Goal: Complete application form

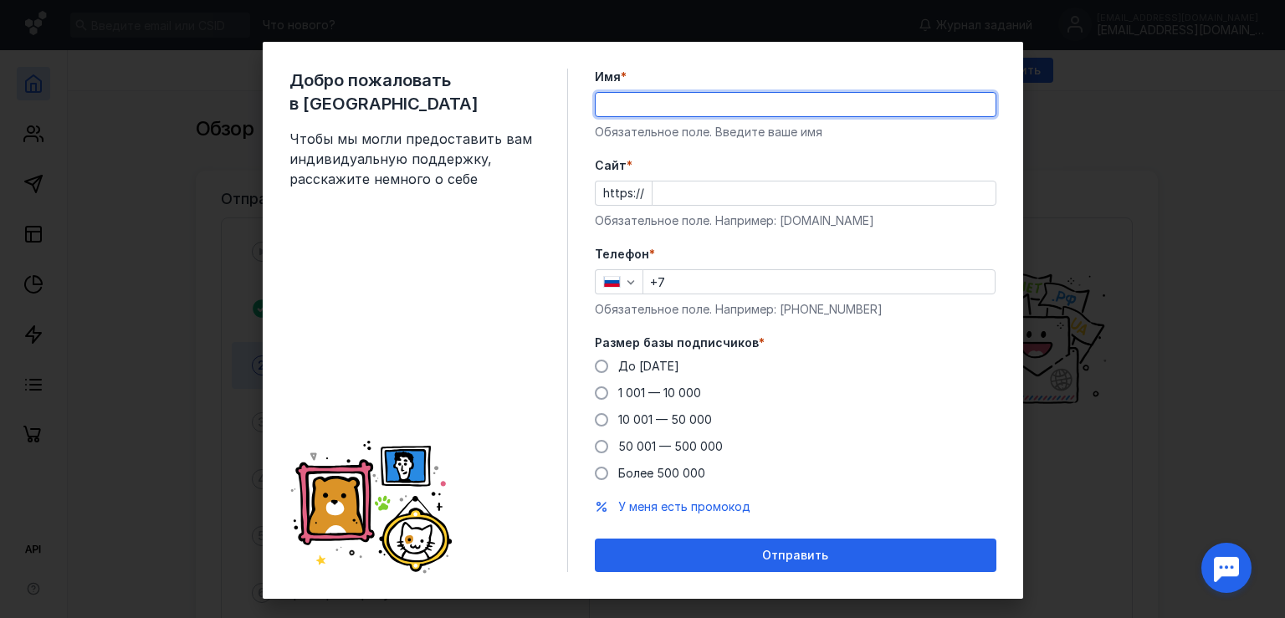
click at [624, 99] on input "Имя *" at bounding box center [796, 104] width 400 height 23
type input "[PERSON_NAME]"
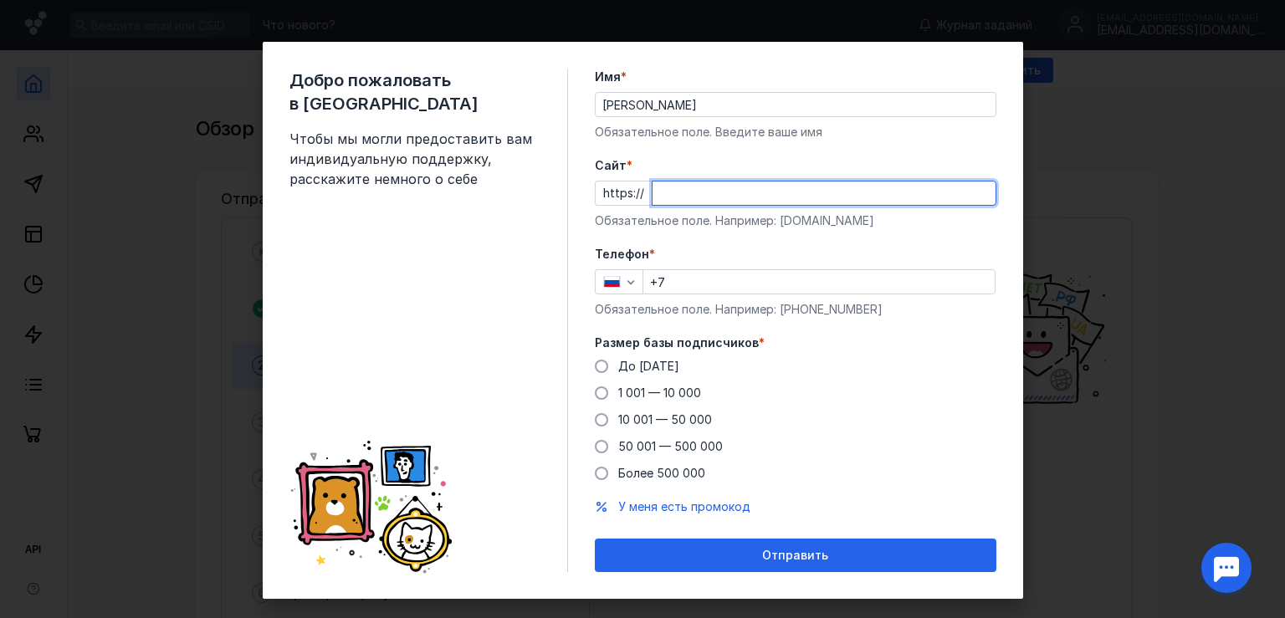
click at [675, 191] on input "Cайт *" at bounding box center [824, 193] width 343 height 23
type input "с"
type input "[DOMAIN_NAME]"
click at [675, 273] on input "+7" at bounding box center [818, 281] width 351 height 23
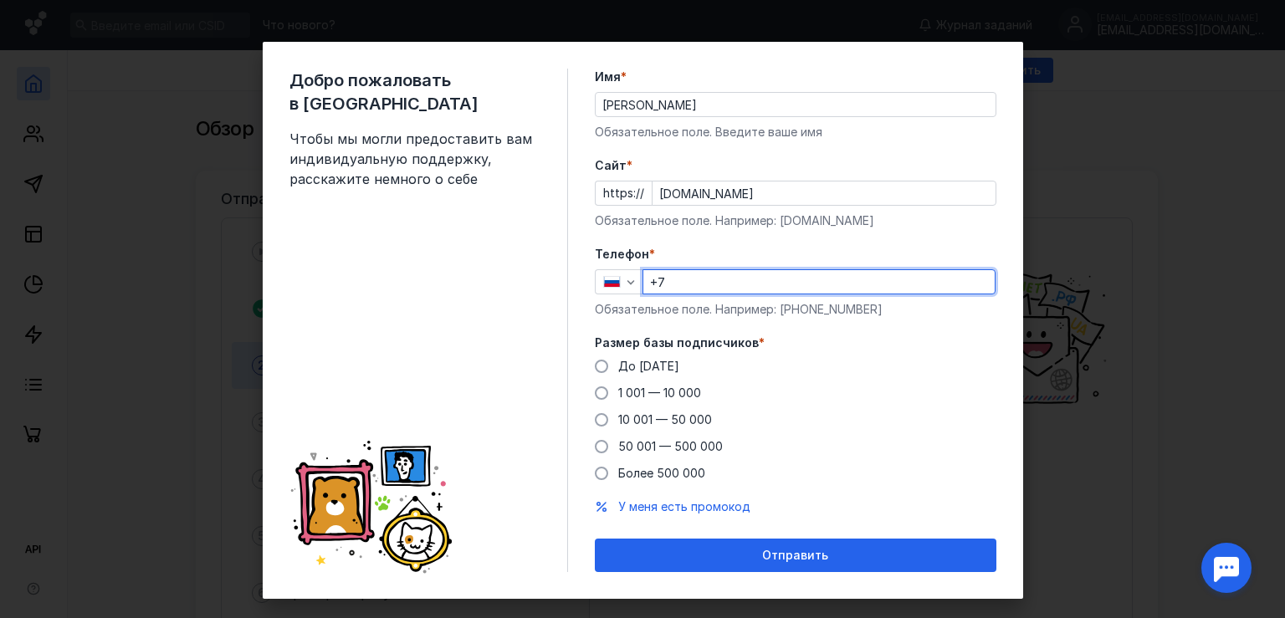
scroll to position [23, 0]
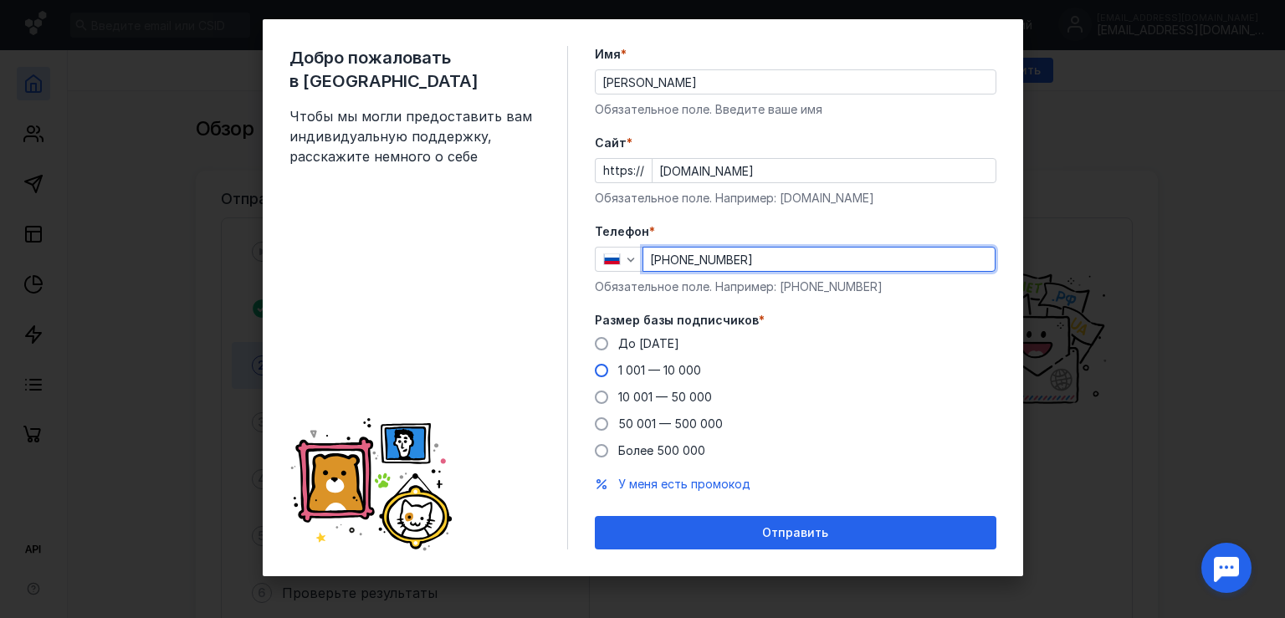
type input "[PHONE_NUMBER]"
click at [631, 370] on span "1 001 — 10 000" at bounding box center [659, 370] width 83 height 14
click at [0, 0] on input "1 001 — 10 000" at bounding box center [0, 0] width 0 height 0
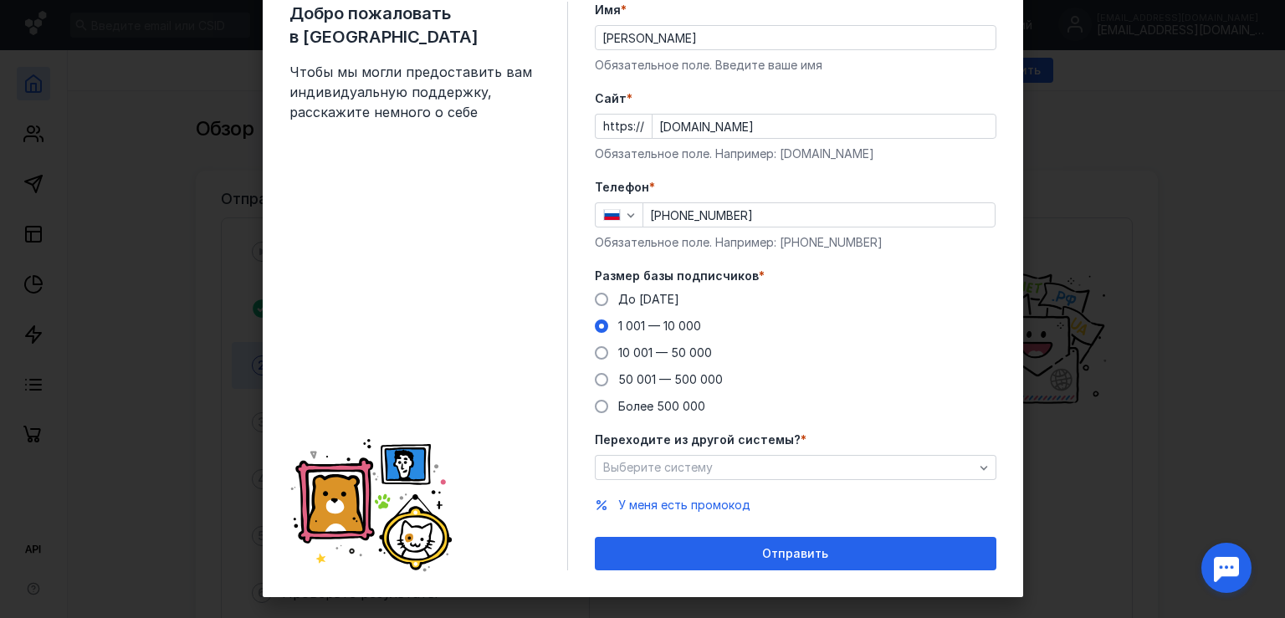
scroll to position [87, 0]
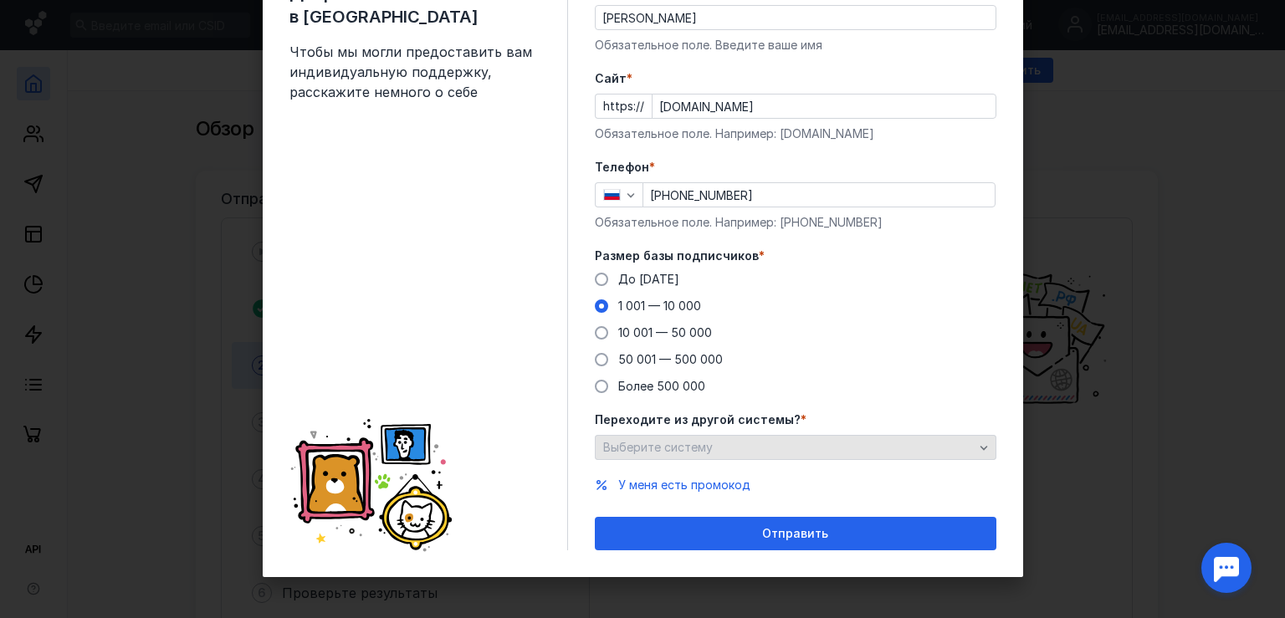
click at [722, 441] on div "Выберите систему" at bounding box center [788, 448] width 379 height 14
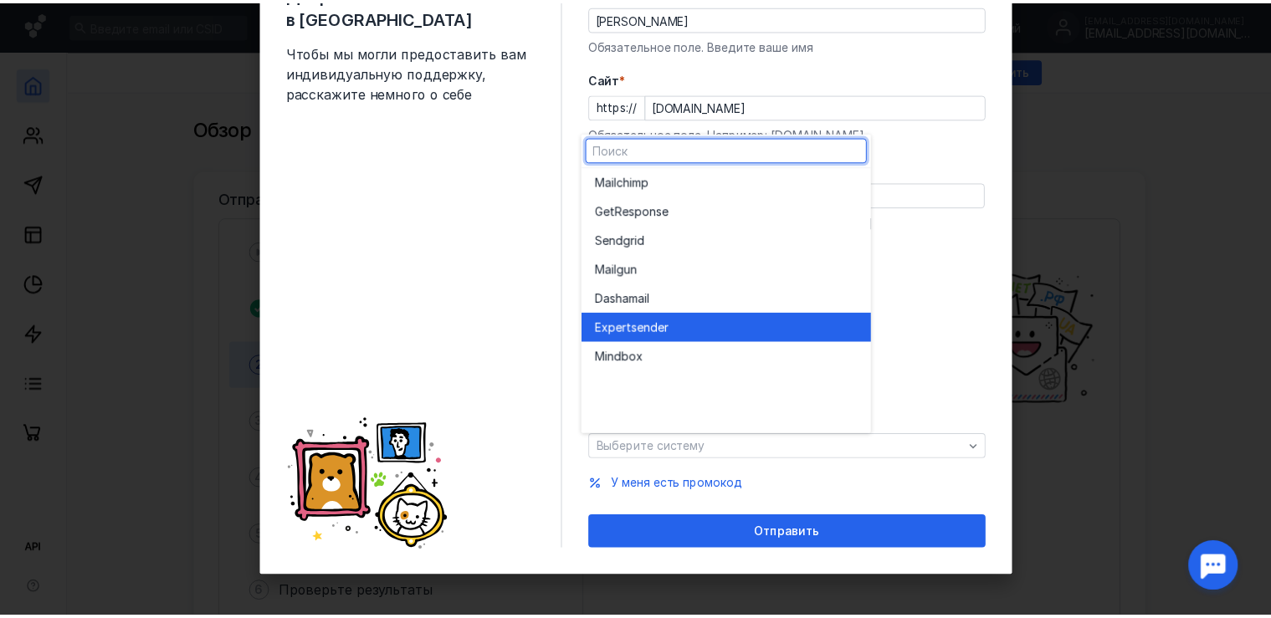
scroll to position [0, 0]
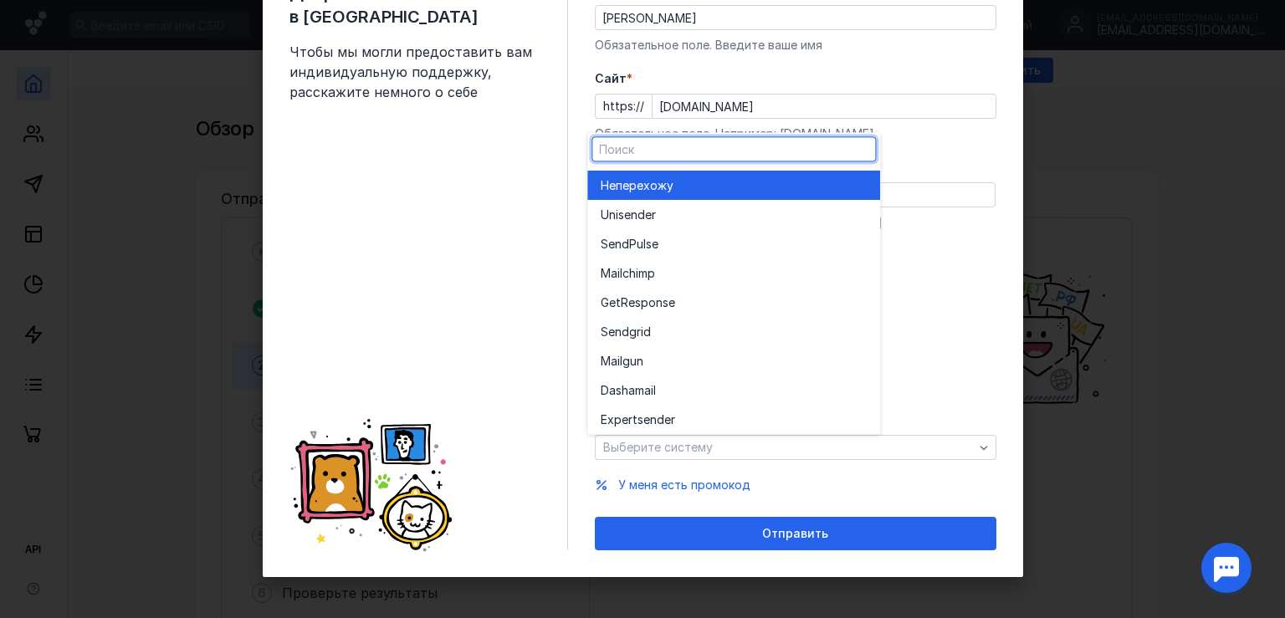
click at [658, 181] on span "перехожу" at bounding box center [645, 185] width 58 height 17
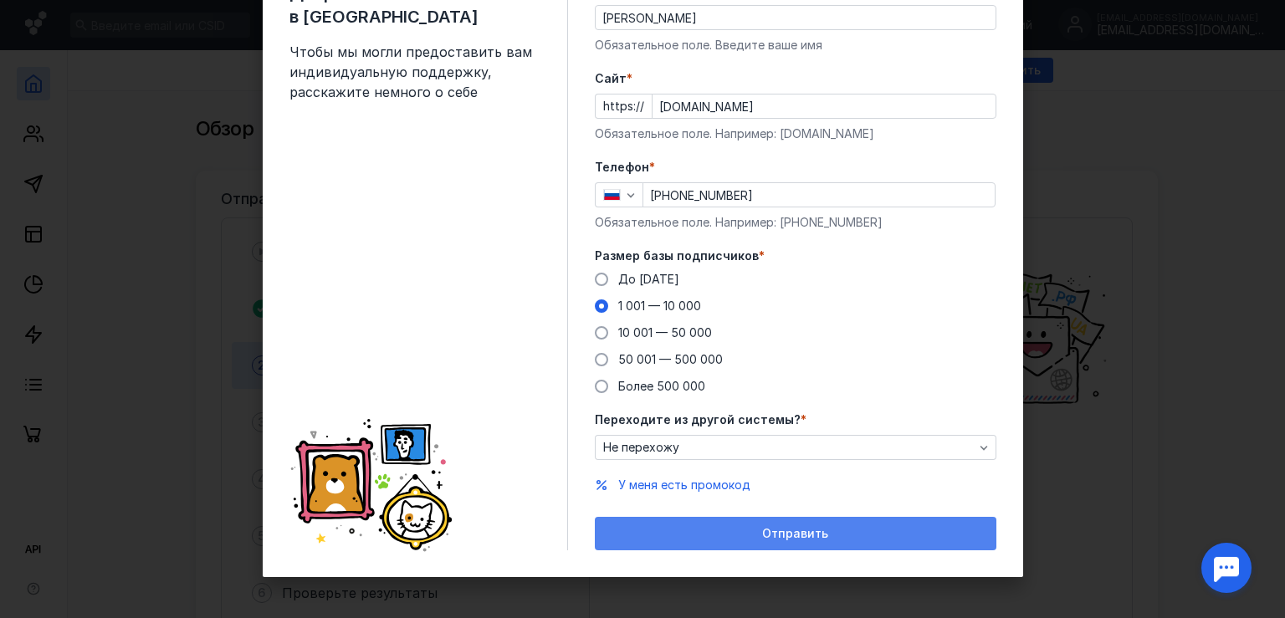
click at [710, 535] on div "Отправить" at bounding box center [795, 534] width 385 height 14
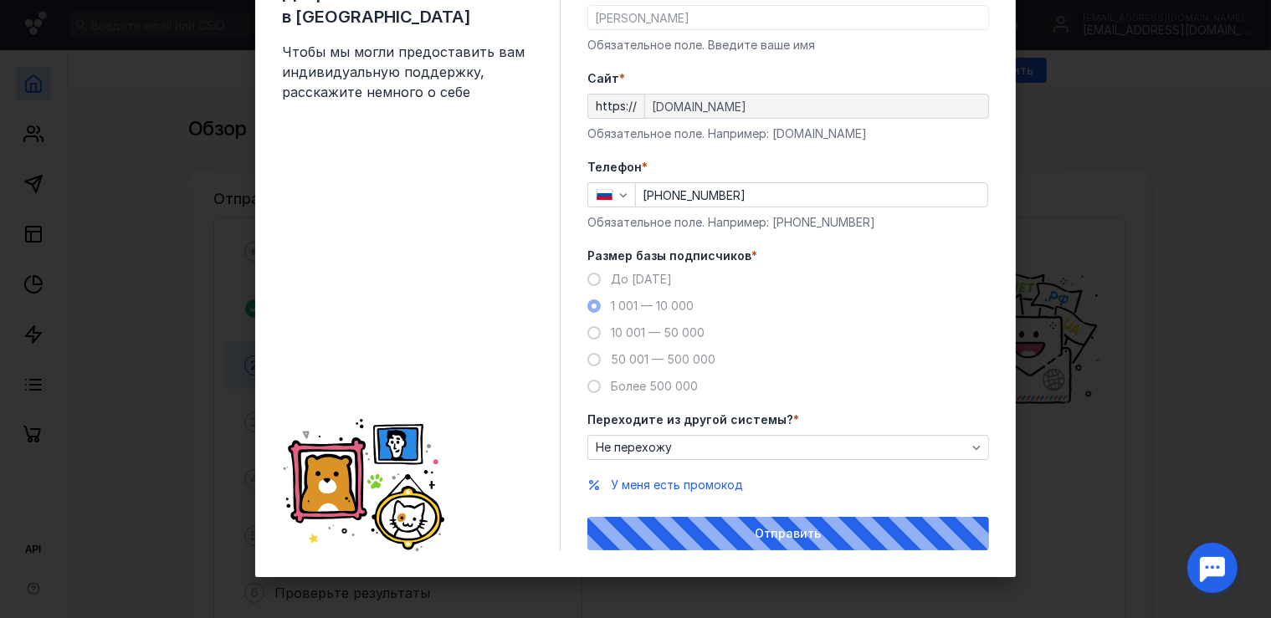
scroll to position [3, 0]
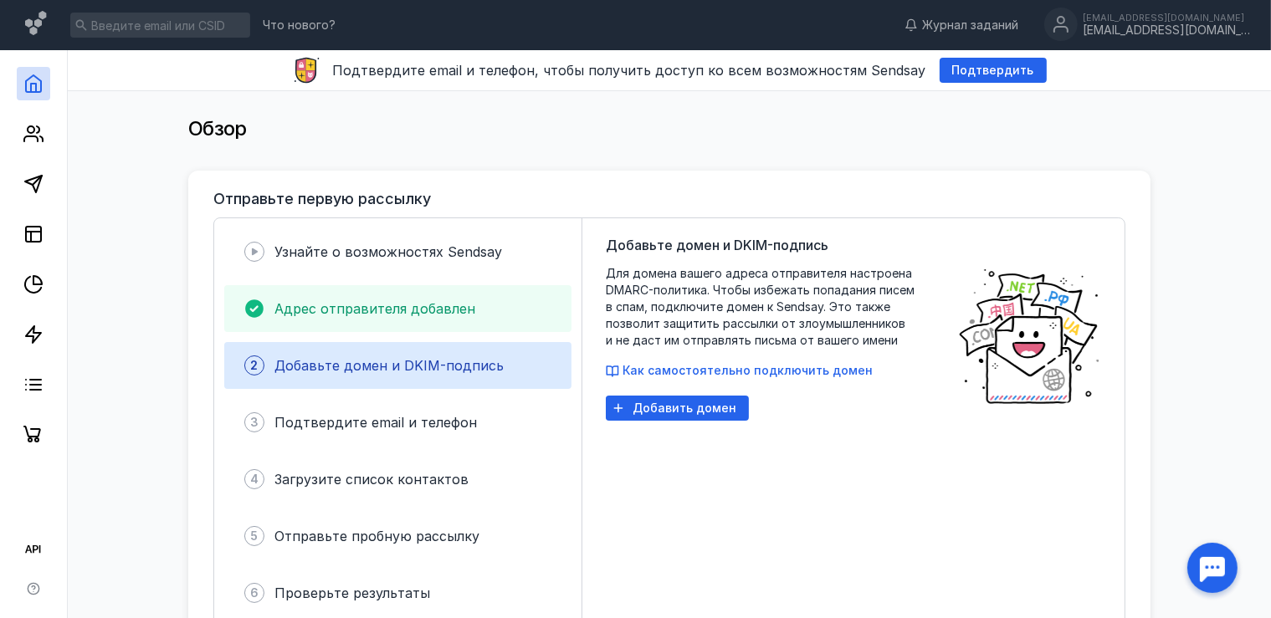
click at [366, 320] on div "Адрес отправителя добавлен" at bounding box center [397, 308] width 347 height 47
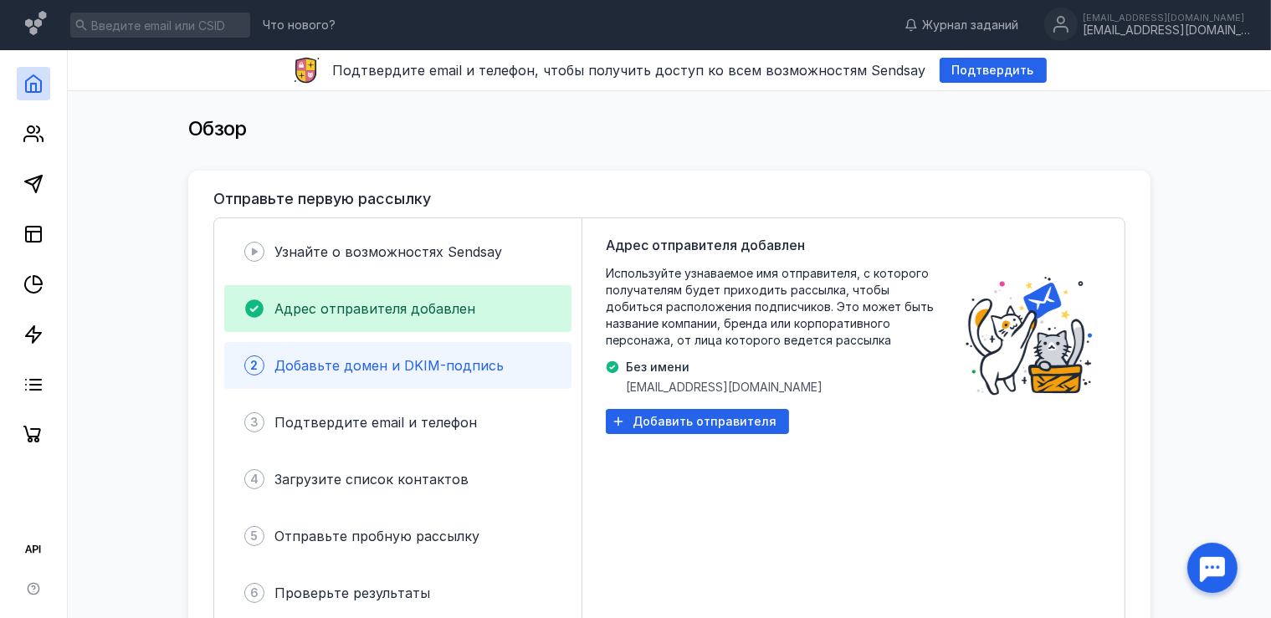
click at [387, 369] on span "Добавьте домен и DKIM-подпись" at bounding box center [388, 365] width 229 height 17
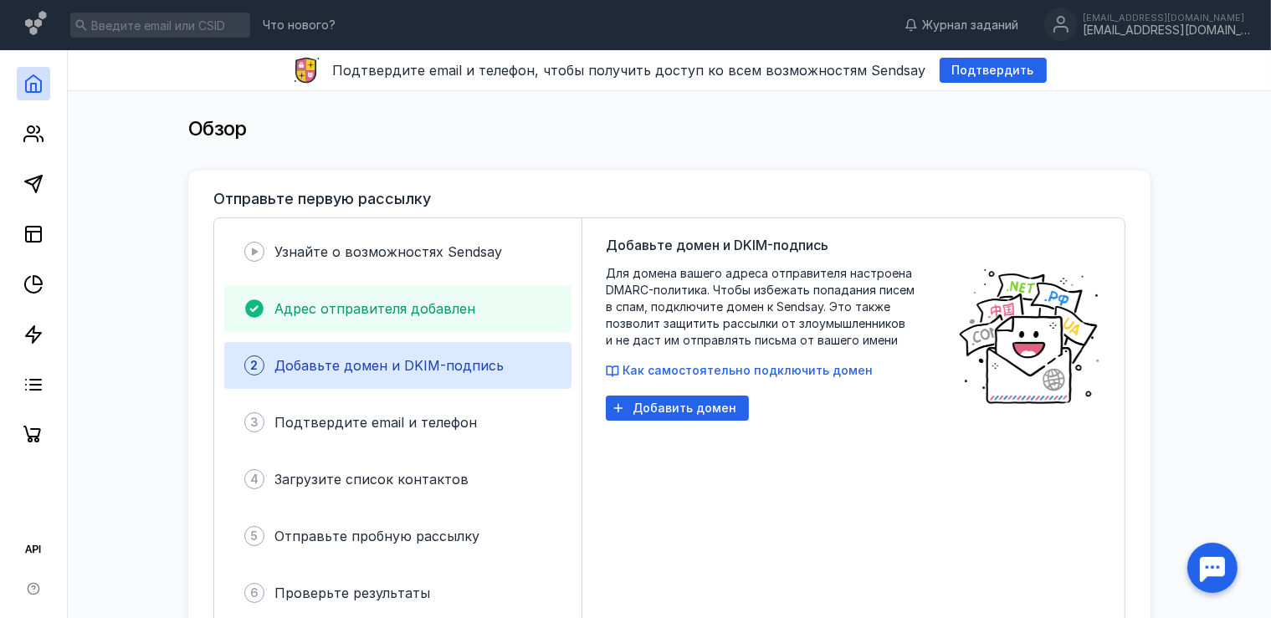
click at [399, 305] on span "Адрес отправителя добавлен" at bounding box center [374, 308] width 201 height 17
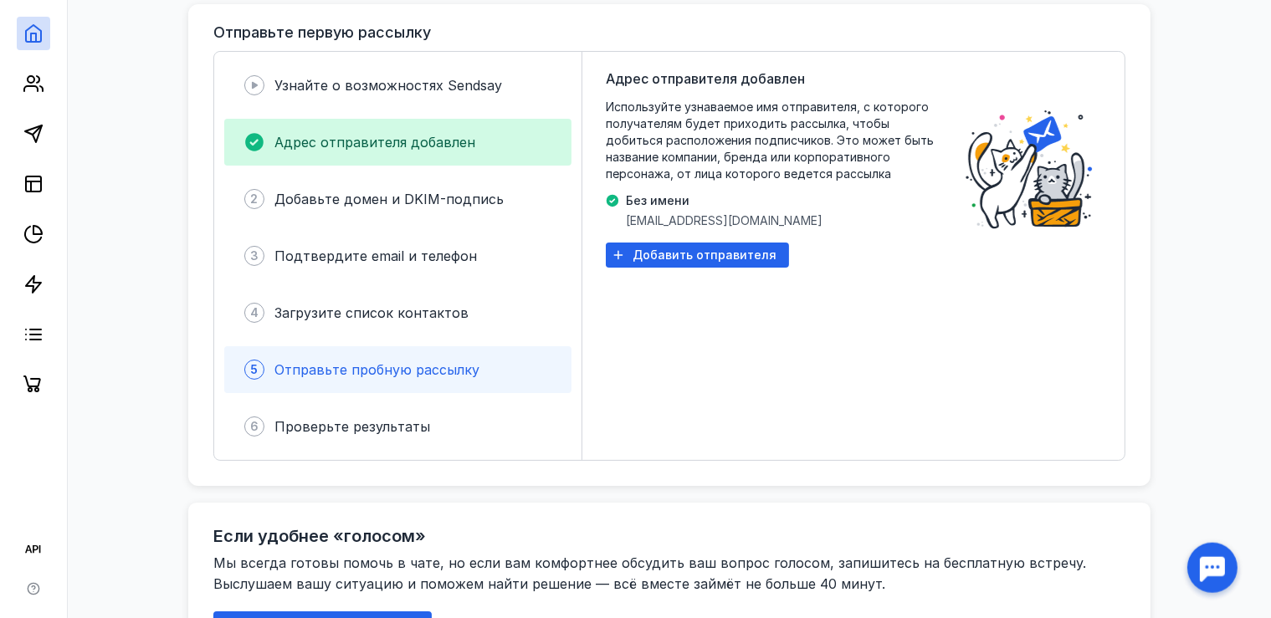
scroll to position [177, 0]
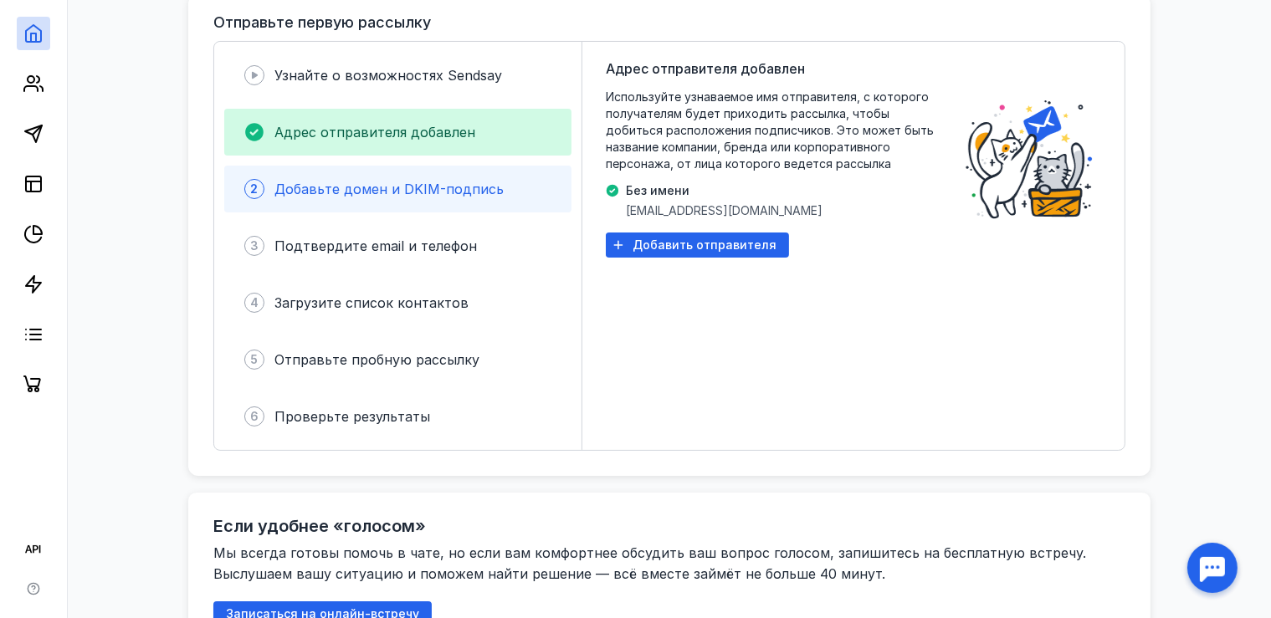
click at [387, 186] on span "Добавьте домен и DKIM-подпись" at bounding box center [388, 189] width 229 height 17
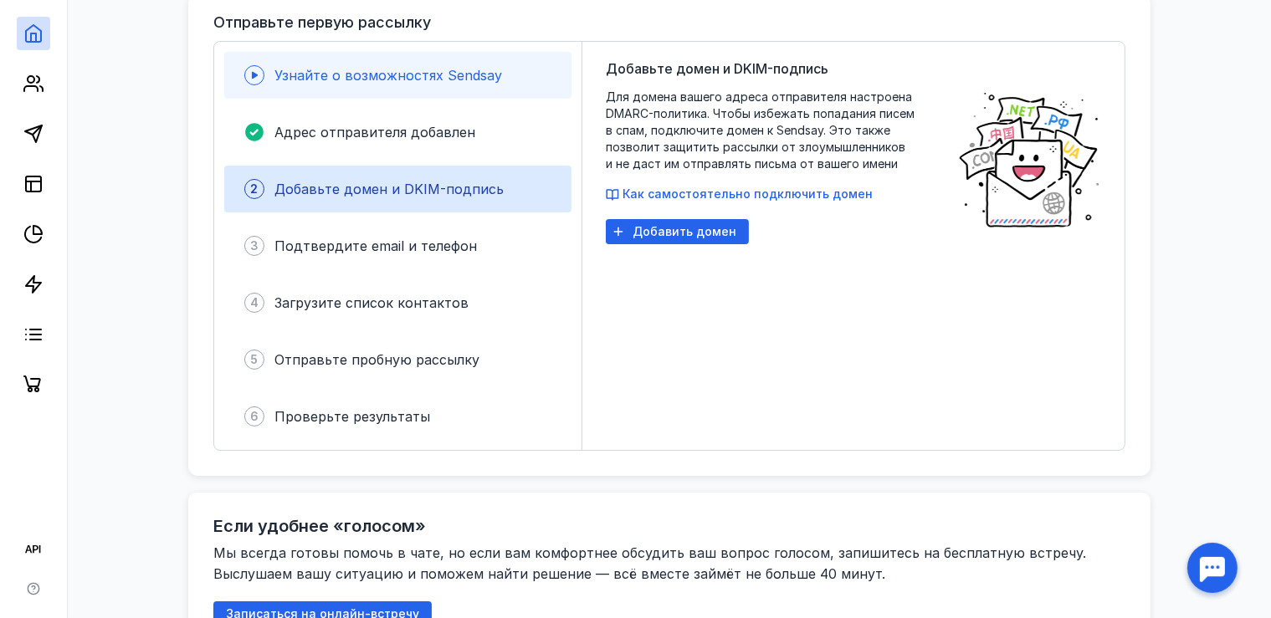
click at [364, 75] on span "Узнайте о возможностях Sendsay" at bounding box center [388, 75] width 228 height 17
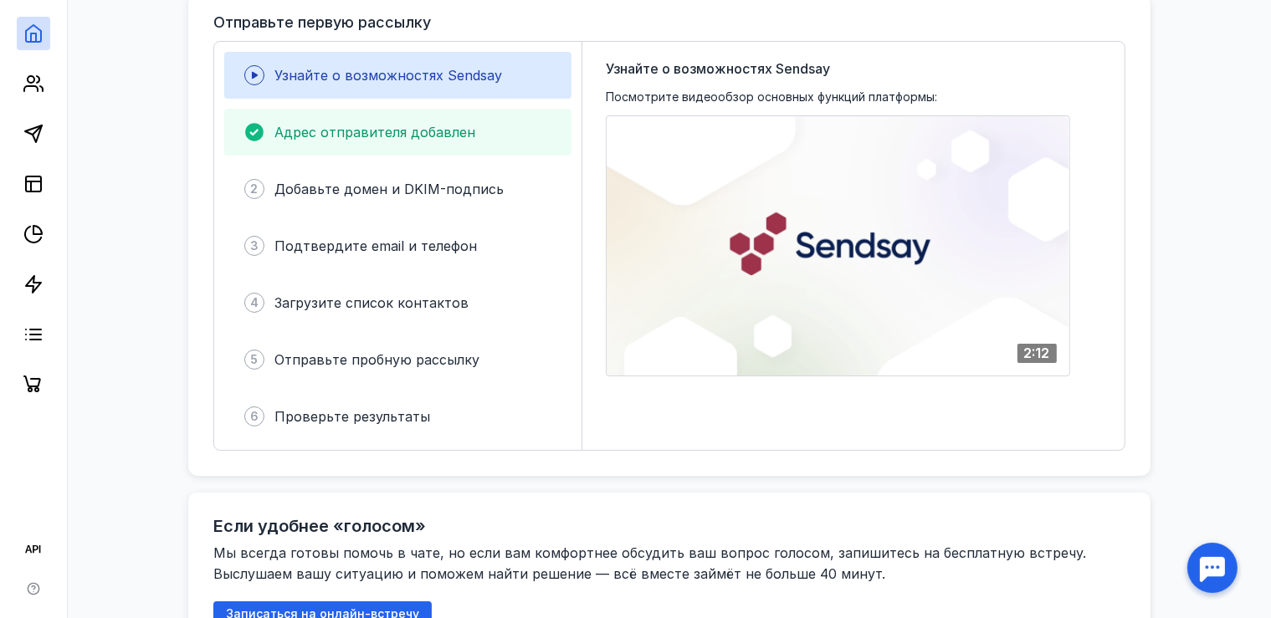
click at [336, 136] on span "Адрес отправителя добавлен" at bounding box center [374, 132] width 201 height 17
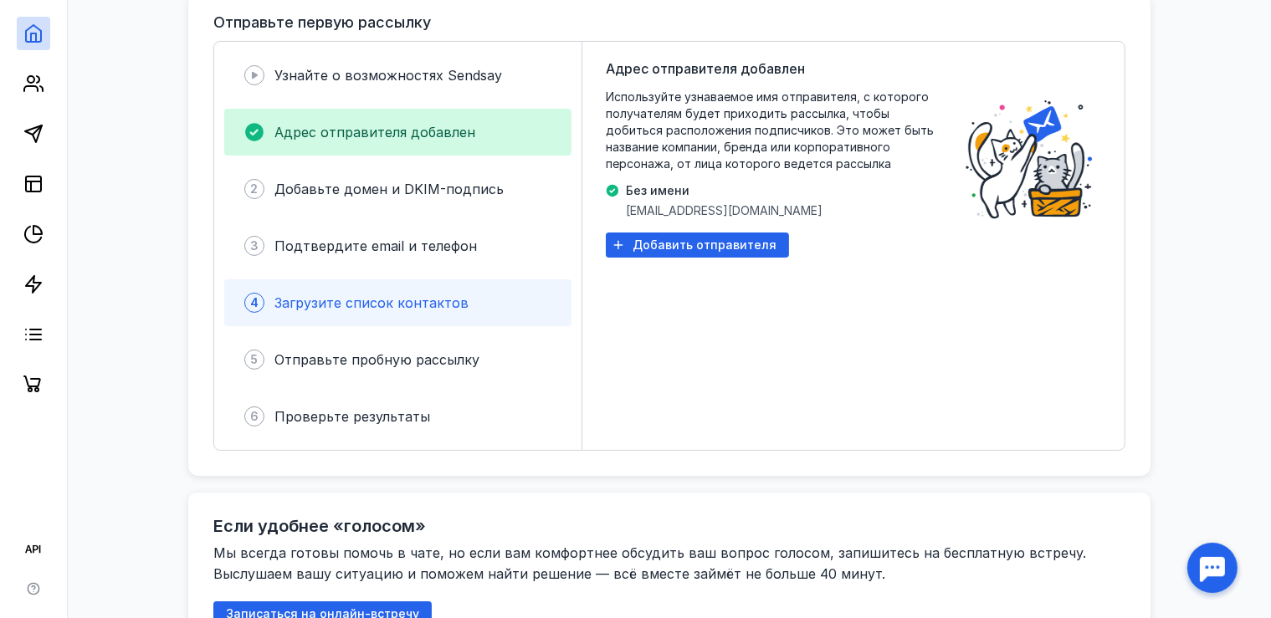
click at [361, 303] on span "Загрузите список контактов" at bounding box center [371, 303] width 194 height 17
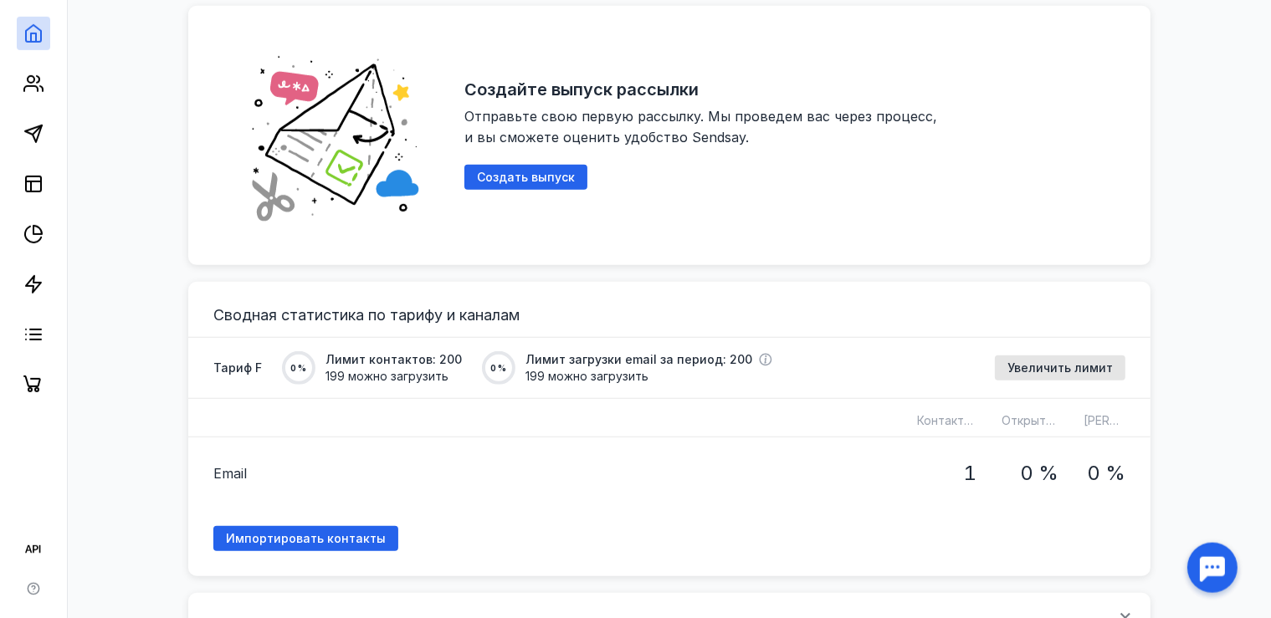
scroll to position [884, 0]
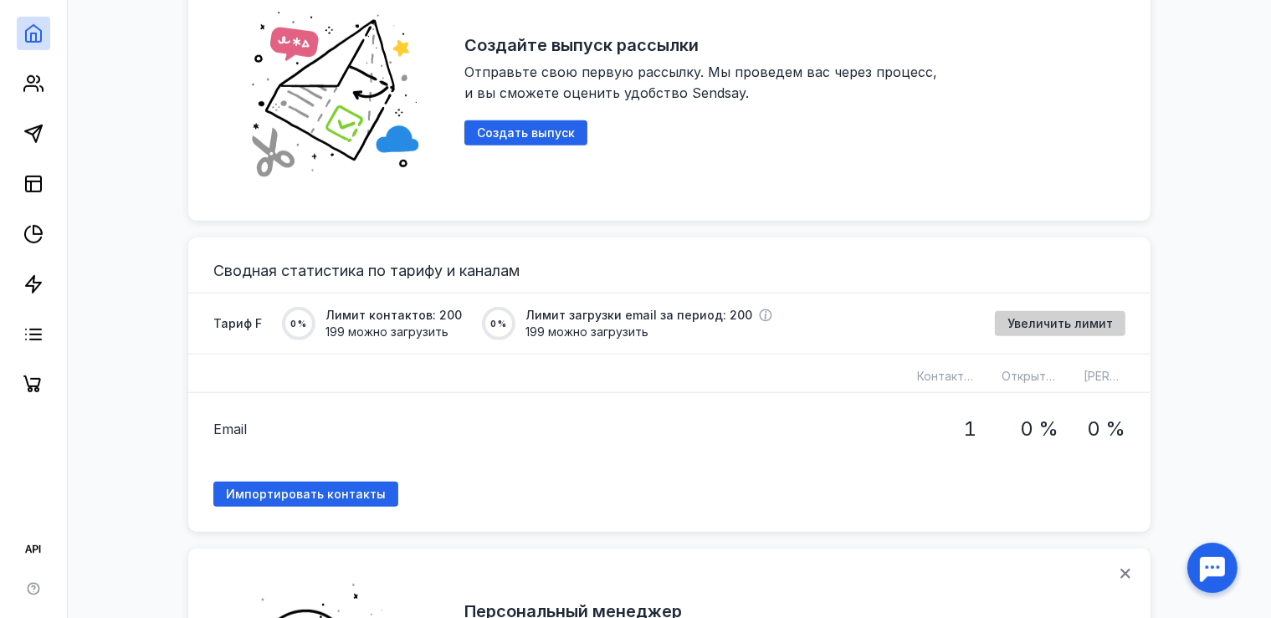
click at [1015, 326] on span "Увеличить лимит" at bounding box center [1059, 324] width 105 height 14
